Goal: Information Seeking & Learning: Check status

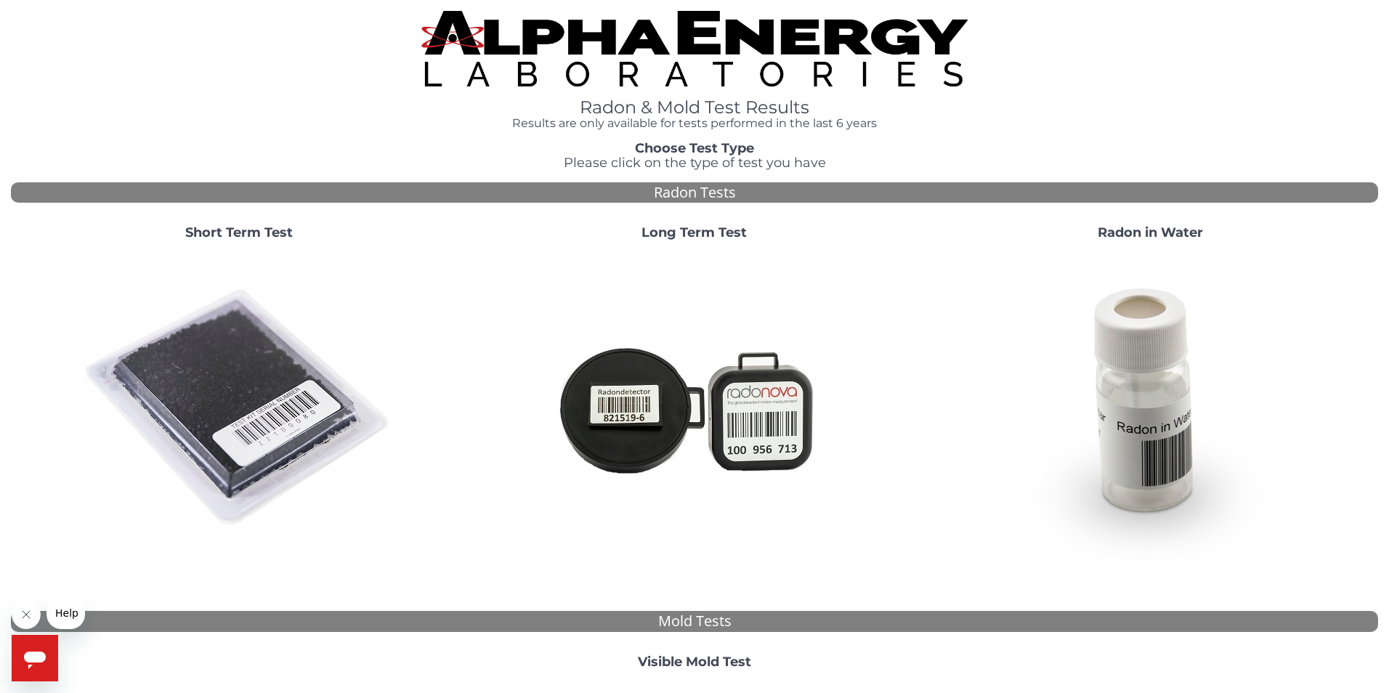
click at [713, 654] on strong "Visible Mold Test" at bounding box center [694, 662] width 113 height 16
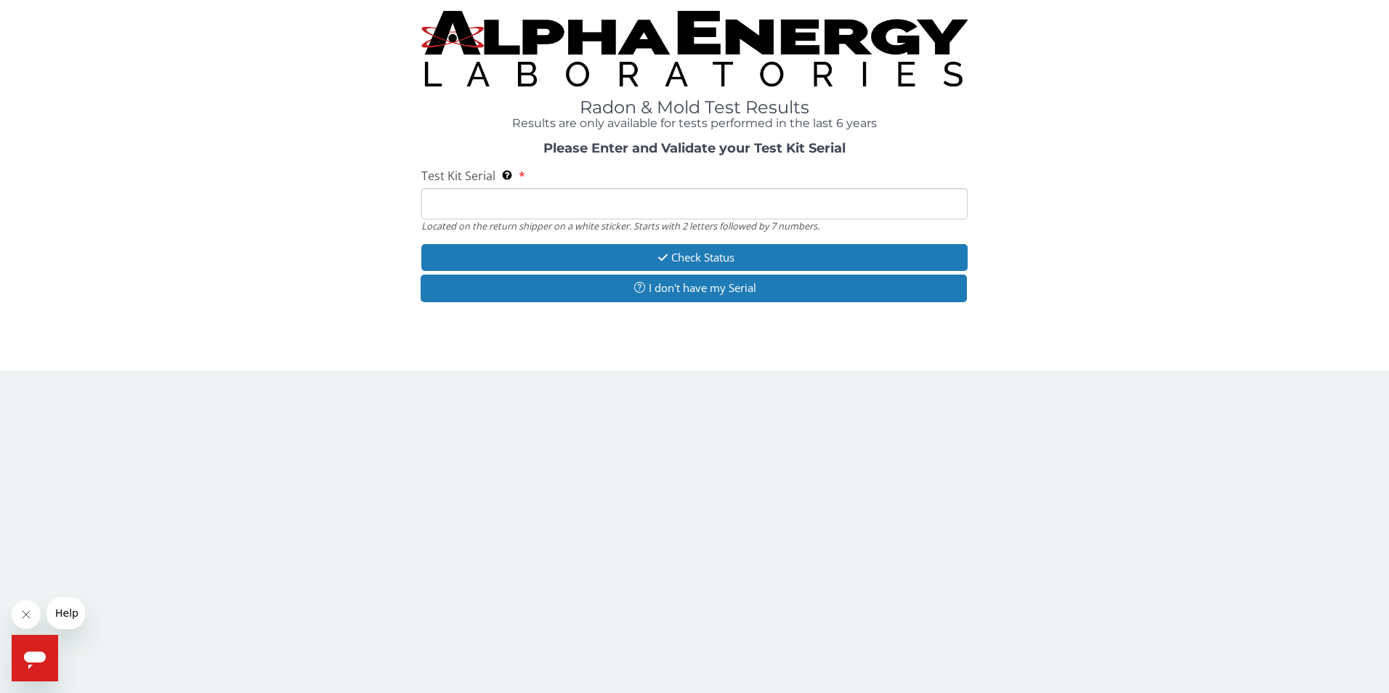
click at [442, 219] on div "Located on the return shipper on a white sticker. Starts with 2 letters followe…" at bounding box center [694, 225] width 547 height 13
click at [438, 202] on input "Test Kit Serial Located on the return shipper on a white sticker. Starts with 2…" at bounding box center [694, 203] width 547 height 31
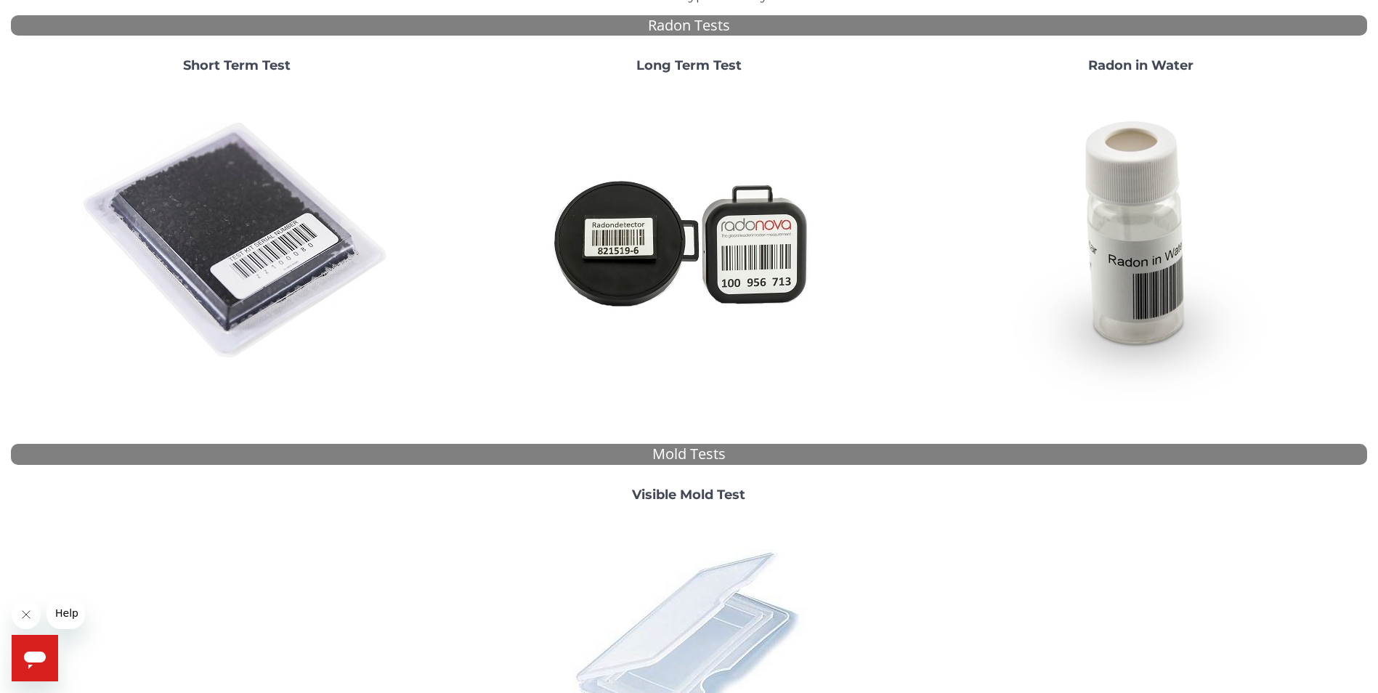
scroll to position [368, 0]
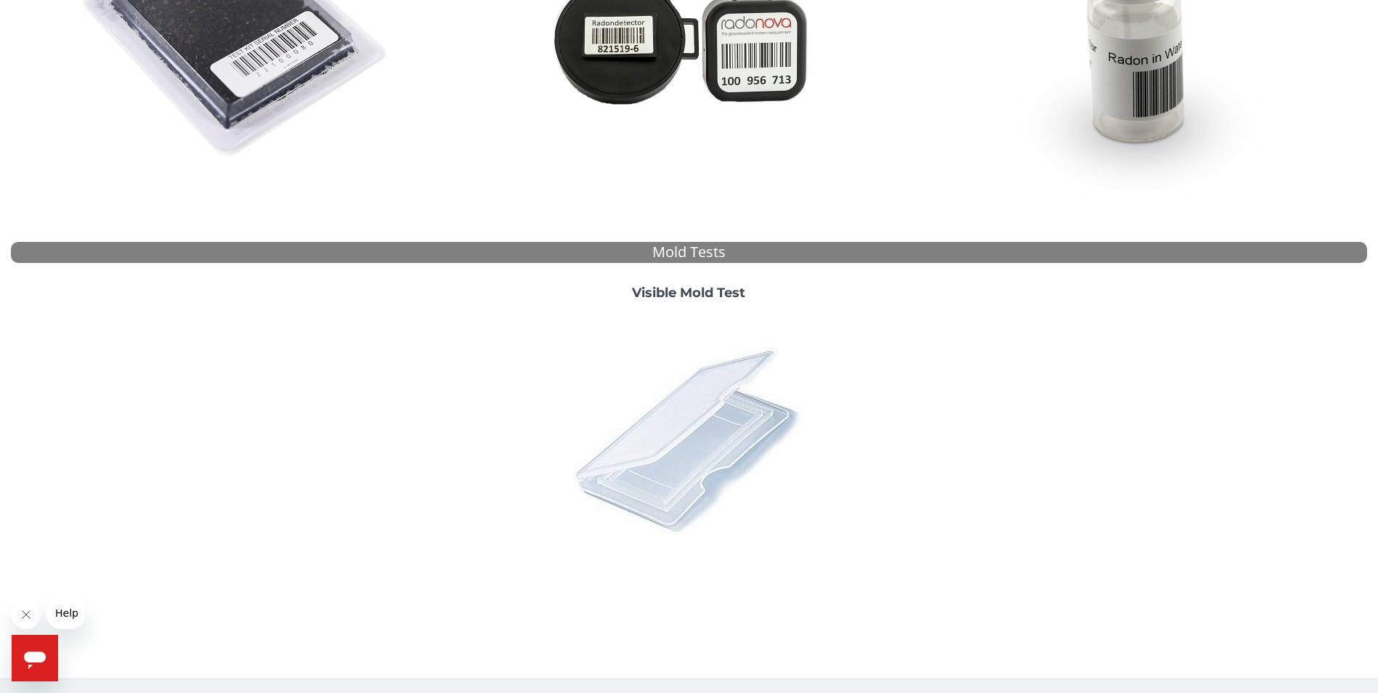
click at [641, 460] on img at bounding box center [688, 439] width 254 height 254
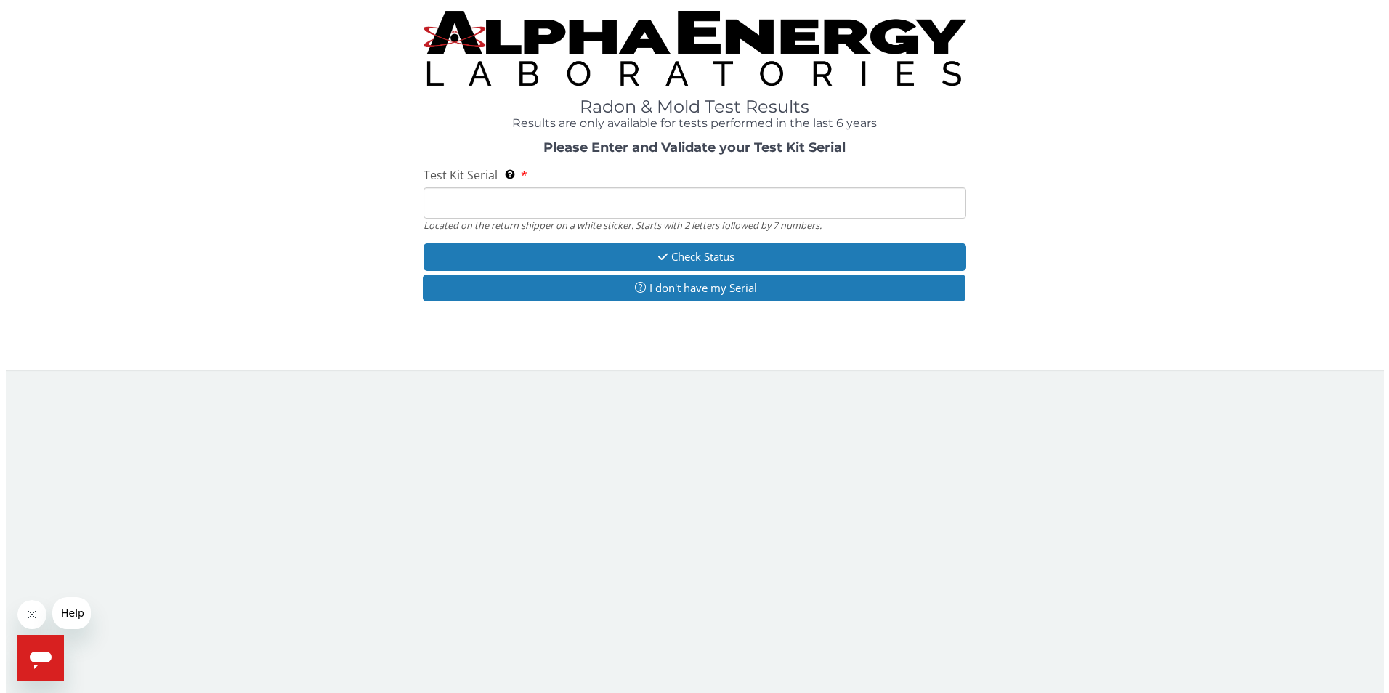
scroll to position [0, 0]
click at [545, 195] on input "Test Kit Serial Located on the return shipper on a white sticker. Starts with 2…" at bounding box center [694, 203] width 547 height 31
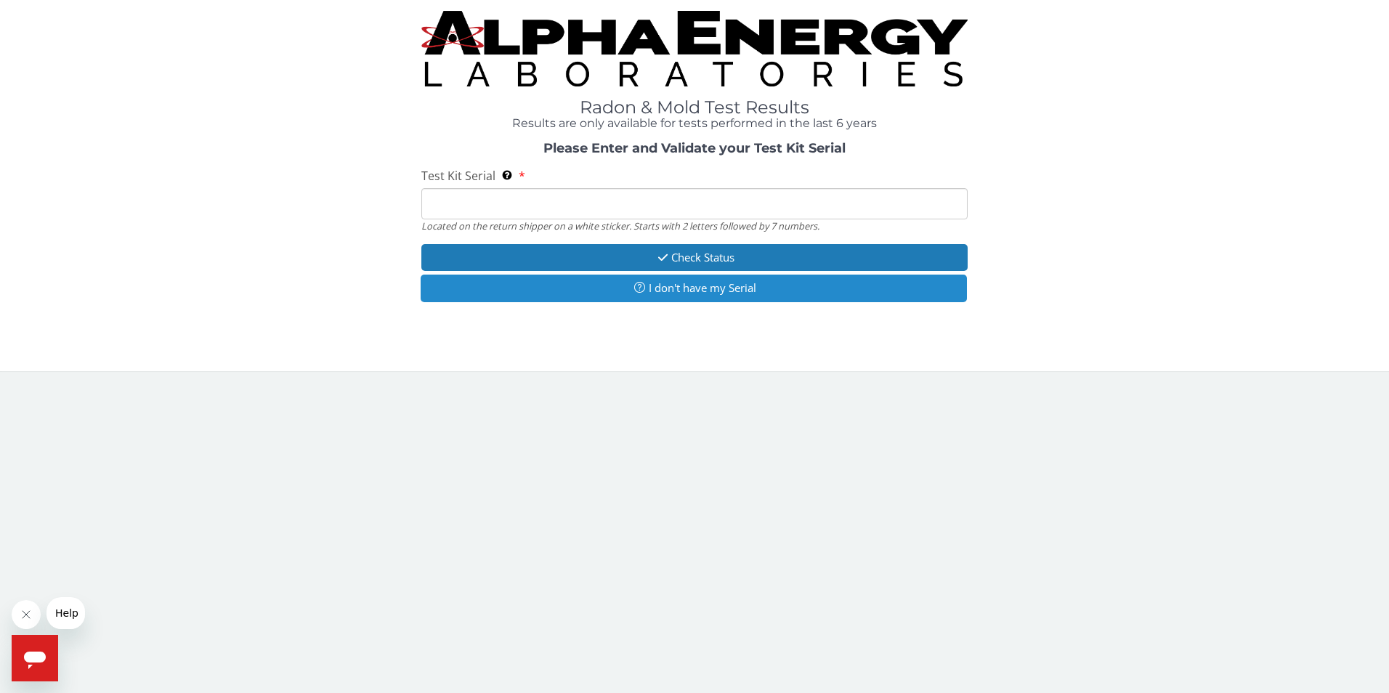
type input "ML 186912"
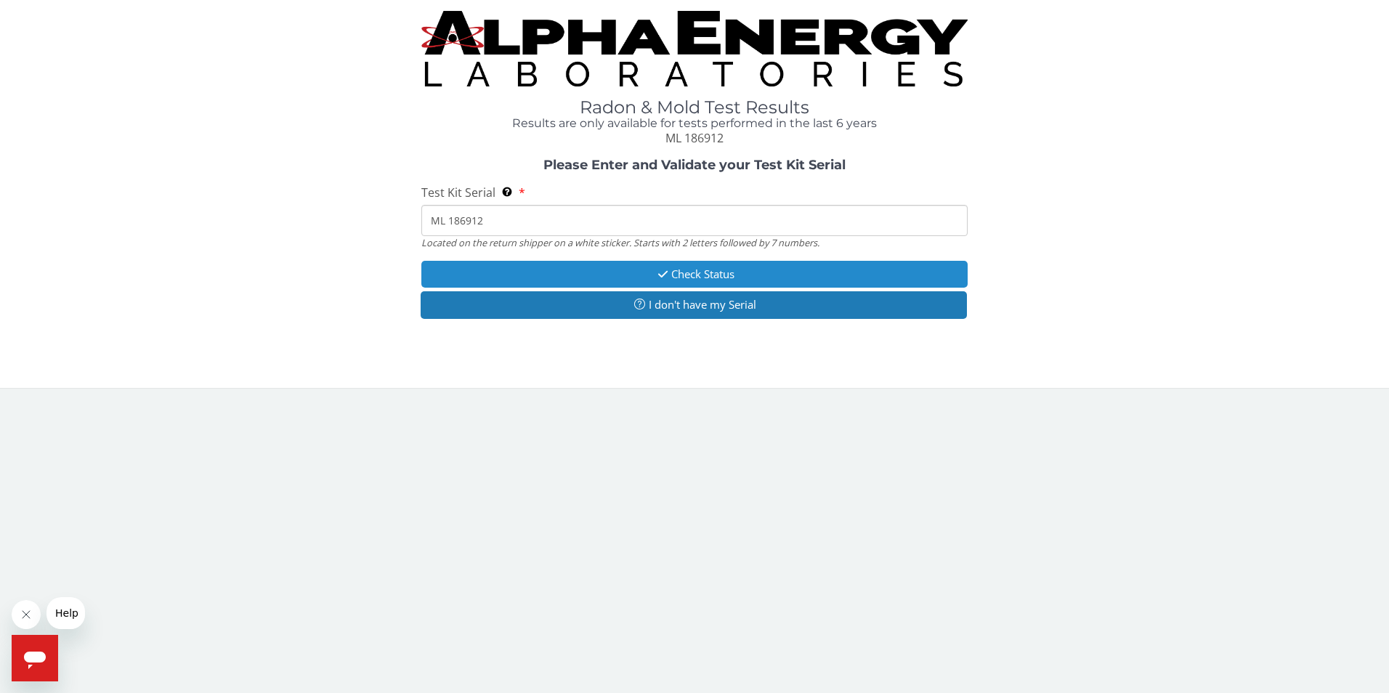
click at [708, 269] on button "Check Status" at bounding box center [694, 274] width 547 height 27
